Goal: Navigation & Orientation: Go to known website

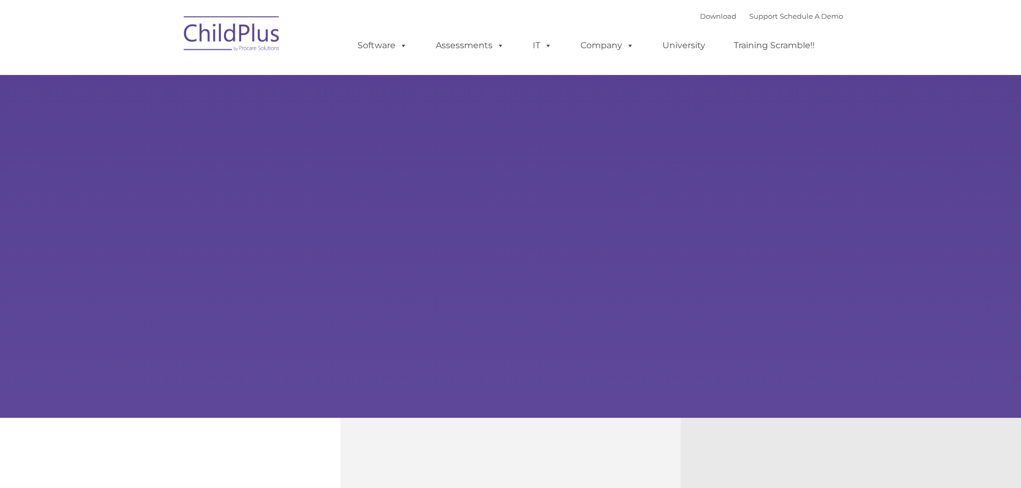
select select "MEDIUM"
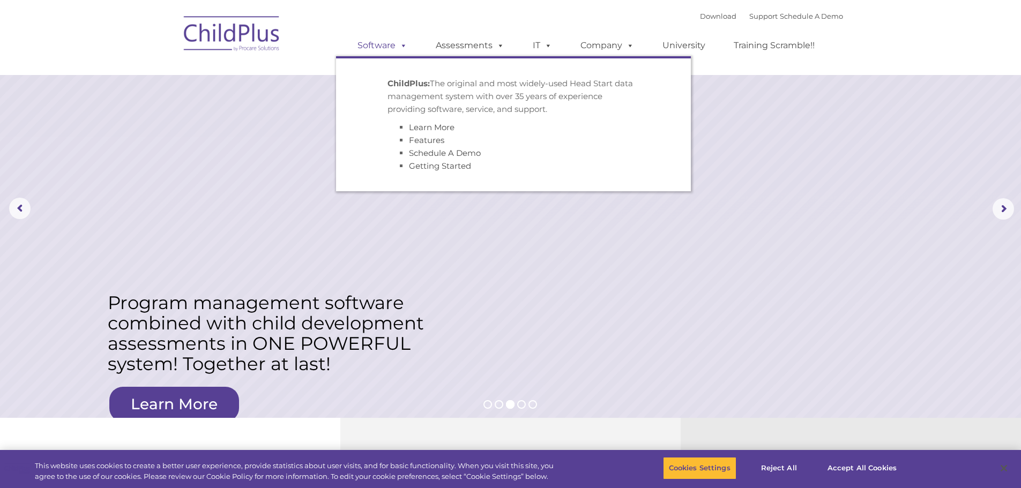
click at [387, 49] on link "Software" at bounding box center [382, 45] width 71 height 21
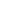
click at [0, 0] on html at bounding box center [0, 0] width 0 height 0
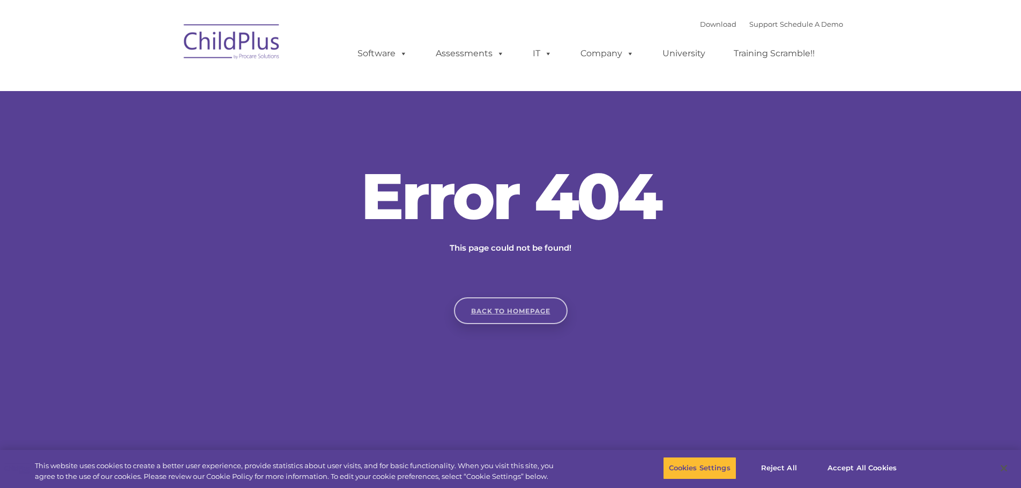
click at [540, 307] on link "Back to homepage" at bounding box center [511, 310] width 114 height 27
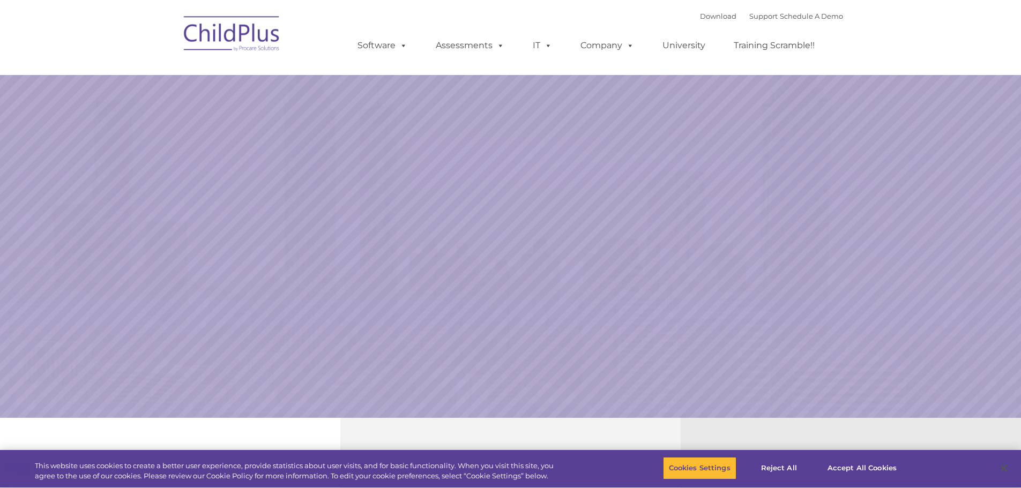
select select "MEDIUM"
